Goal: Navigation & Orientation: Find specific page/section

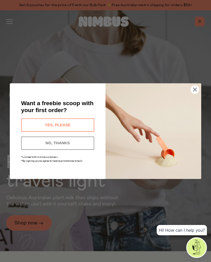
click at [195, 89] on icon "Close dialog" at bounding box center [194, 89] width 3 height 3
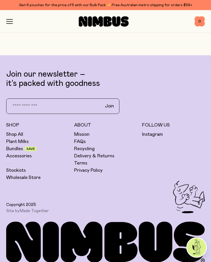
scroll to position [1775, 0]
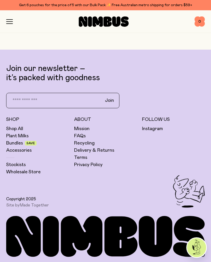
click at [23, 136] on link "Plant Milks" at bounding box center [17, 136] width 22 height 6
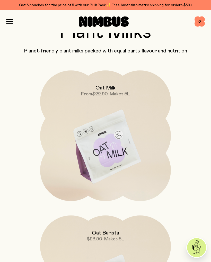
scroll to position [38, 0]
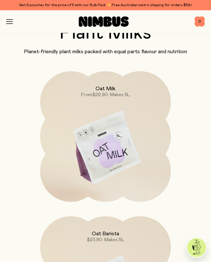
click at [11, 22] on icon "button" at bounding box center [9, 22] width 6 height 0
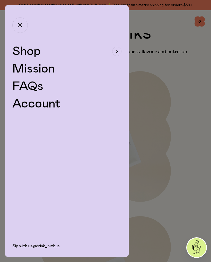
click at [120, 50] on div "button" at bounding box center [116, 51] width 9 height 9
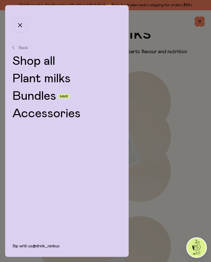
click at [79, 113] on link "Accessories" at bounding box center [66, 113] width 109 height 12
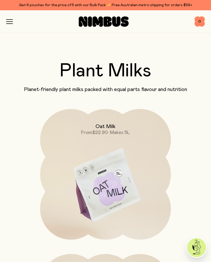
scroll to position [38, 0]
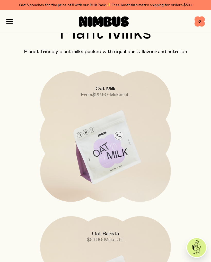
click at [11, 21] on icon "button" at bounding box center [9, 21] width 7 height 5
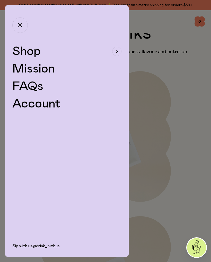
click at [118, 53] on div "button" at bounding box center [116, 51] width 9 height 9
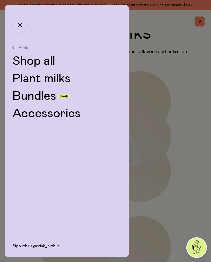
click at [62, 78] on link "Plant milks" at bounding box center [66, 78] width 109 height 12
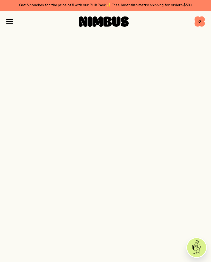
scroll to position [1692, 0]
